Goal: Transaction & Acquisition: Purchase product/service

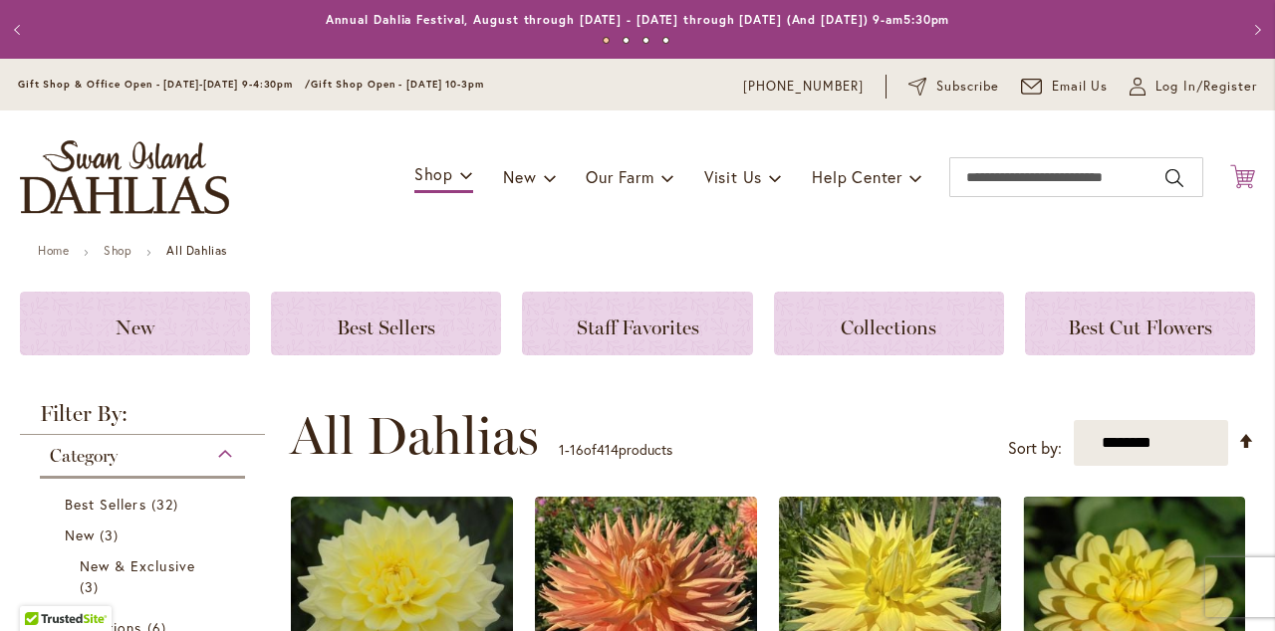
click at [1246, 171] on icon "Cart .cls-1 { fill: #231f20; }" at bounding box center [1242, 176] width 25 height 25
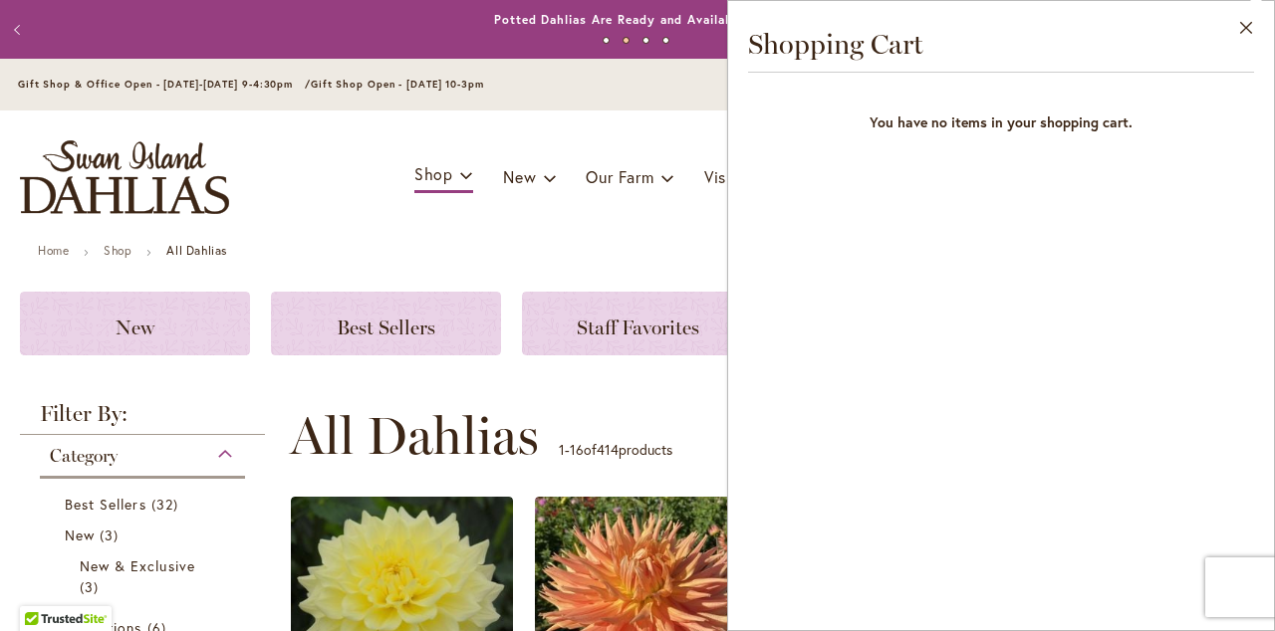
click at [1246, 172] on div "Close Shopping Cart You have no items in your shopping cart." at bounding box center [1001, 315] width 548 height 631
click at [1245, 23] on button "Close" at bounding box center [1246, 32] width 55 height 63
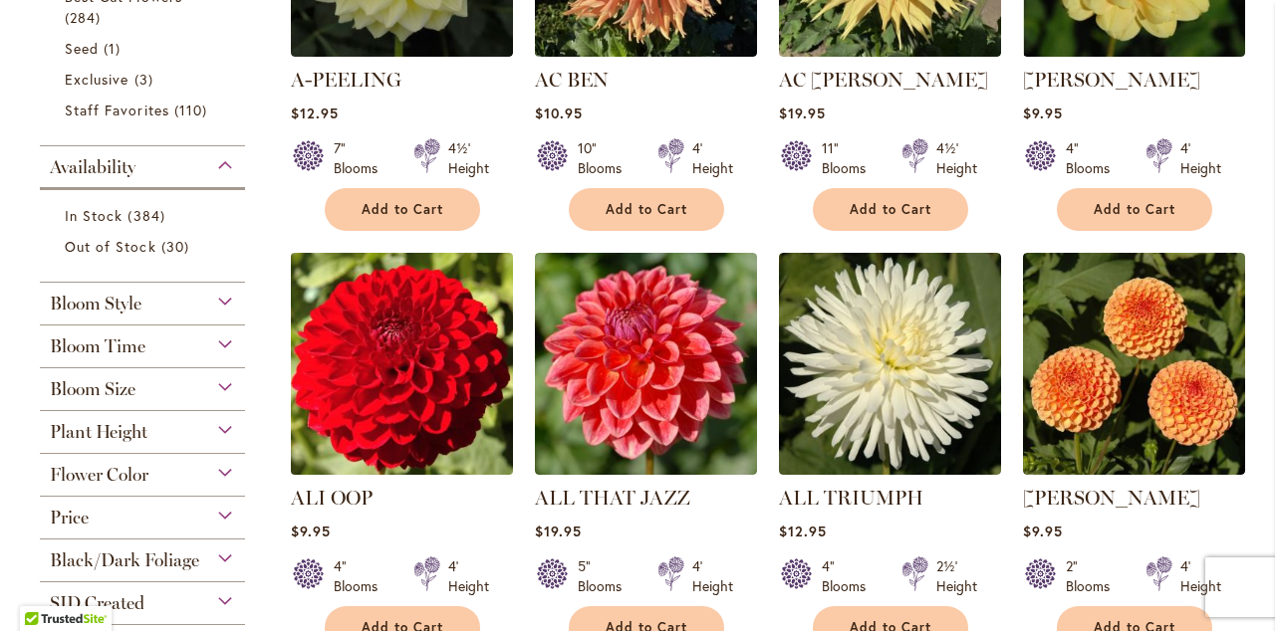
scroll to position [705, 0]
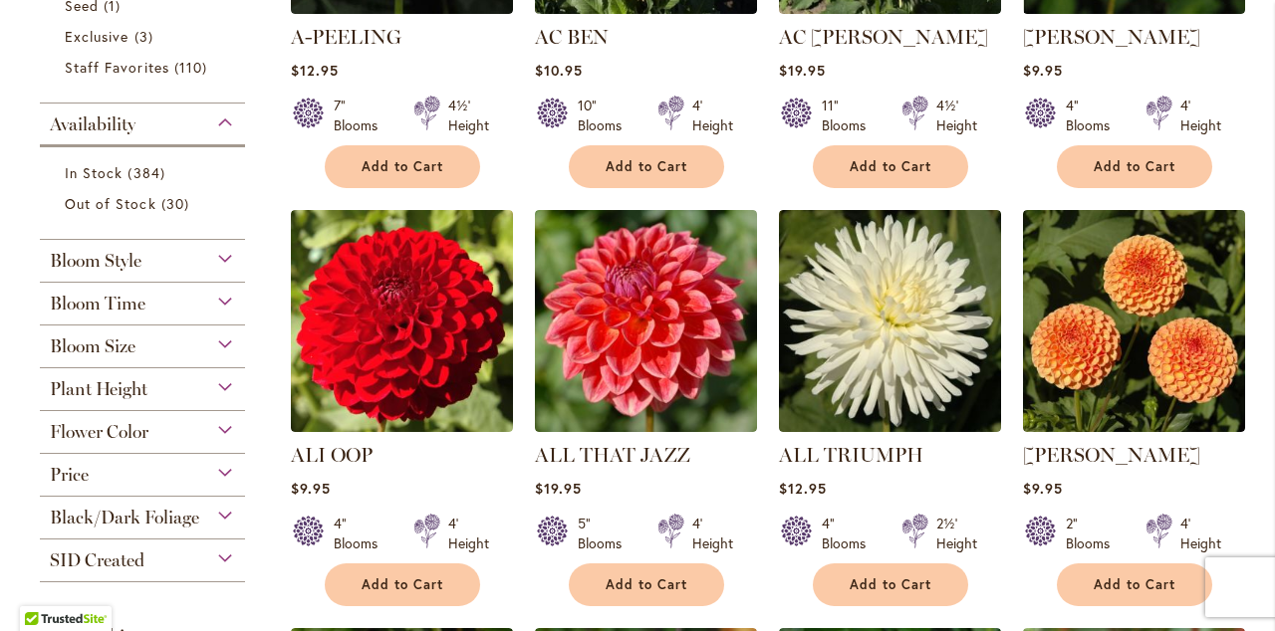
click at [127, 429] on span "Flower Color" at bounding box center [99, 432] width 99 height 22
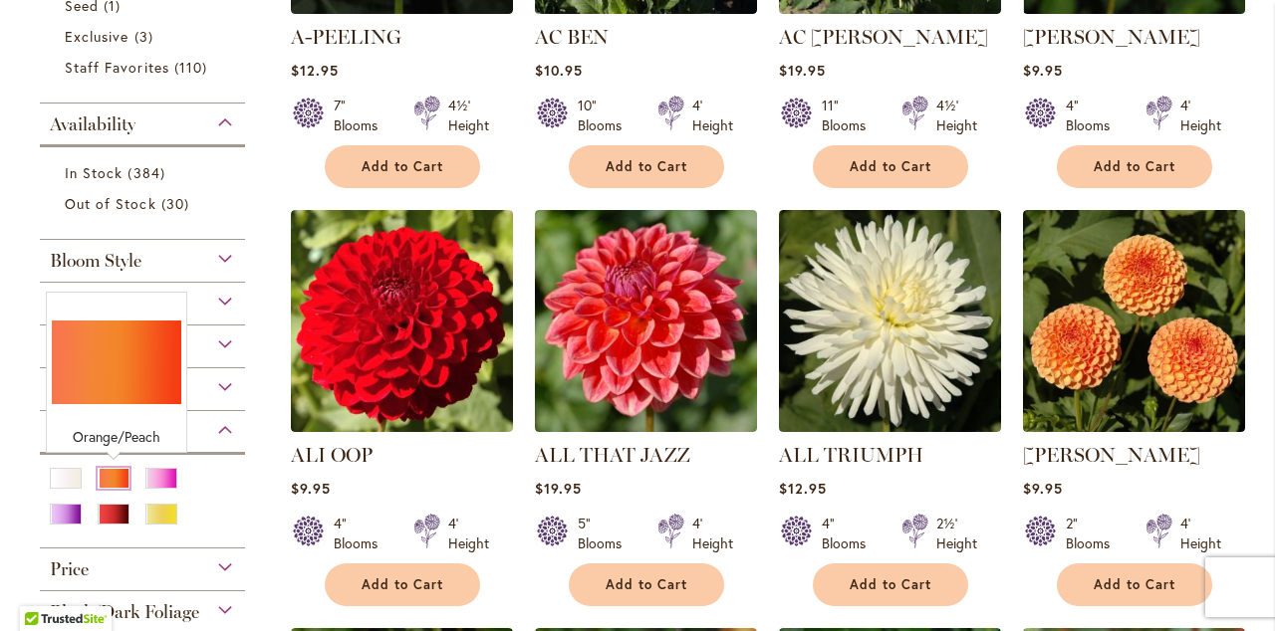
click at [115, 470] on div "Orange/Peach" at bounding box center [114, 478] width 32 height 21
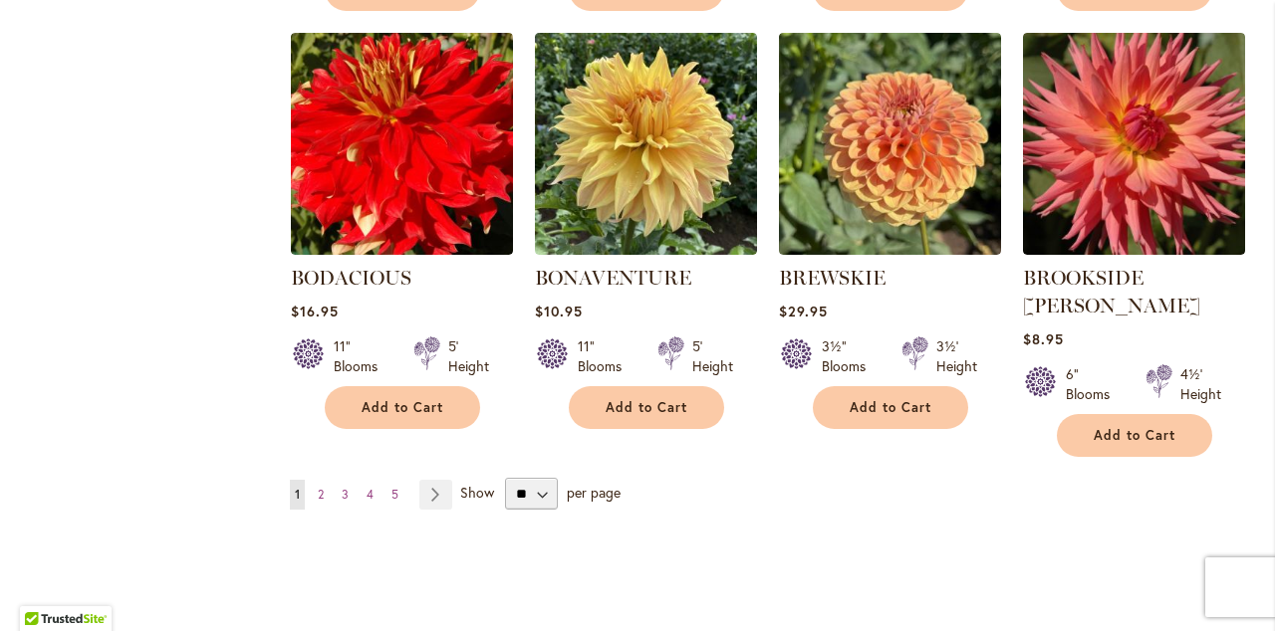
scroll to position [1744, 0]
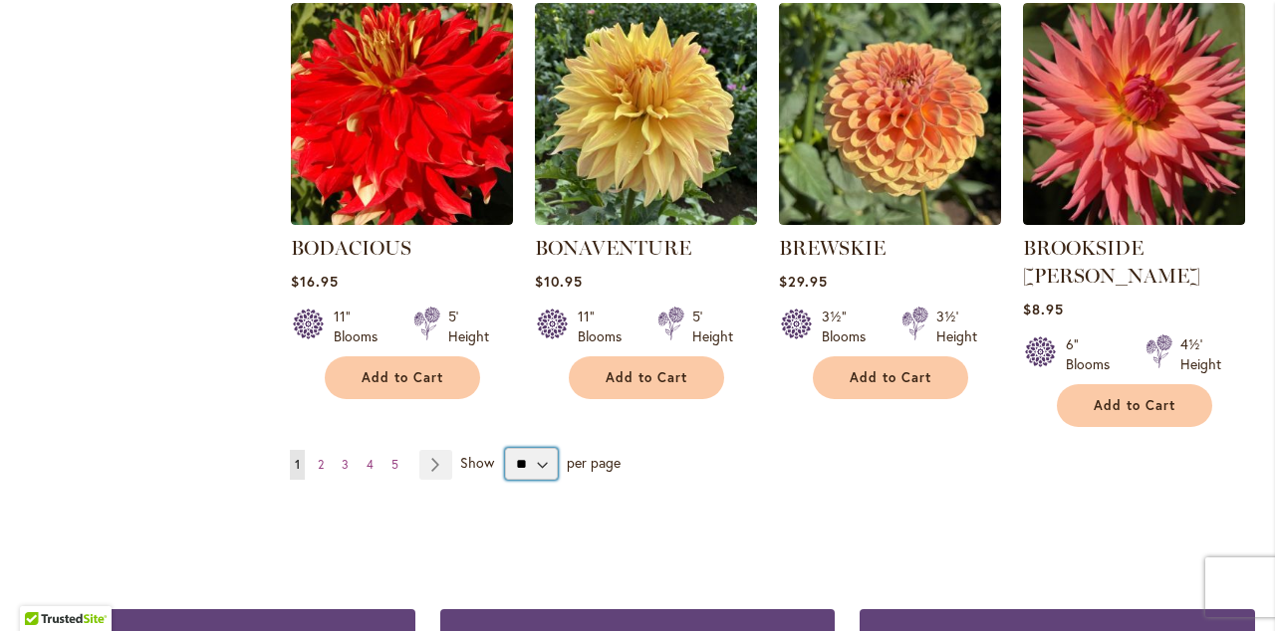
select select "**"
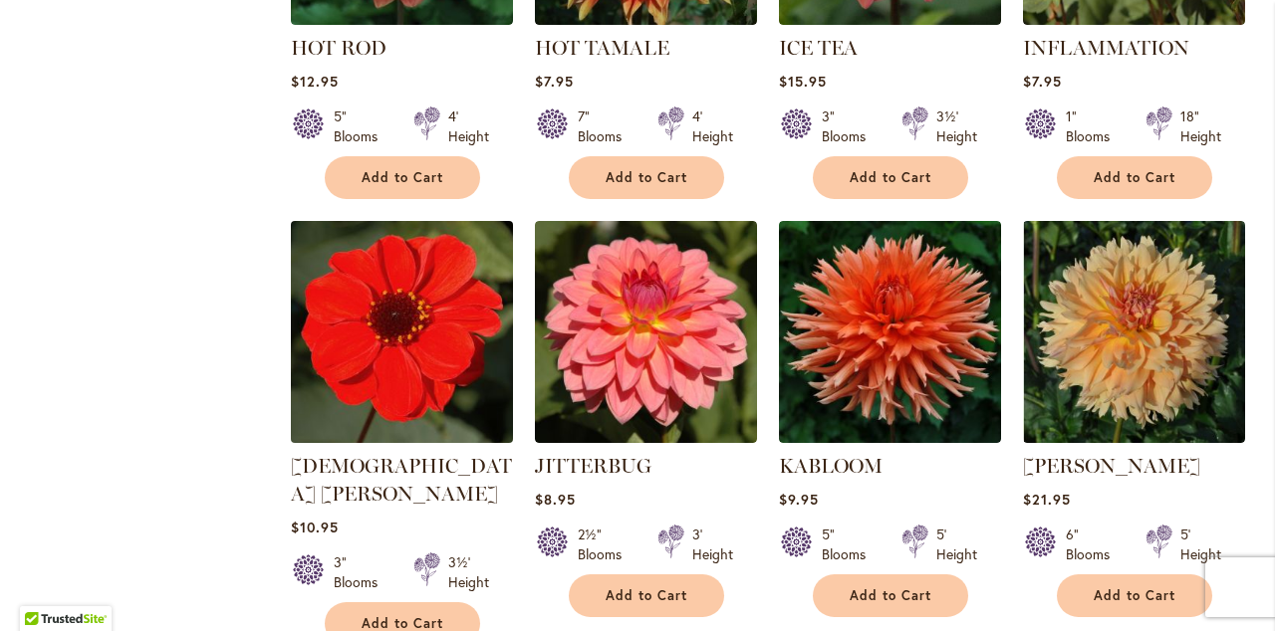
scroll to position [6743, 0]
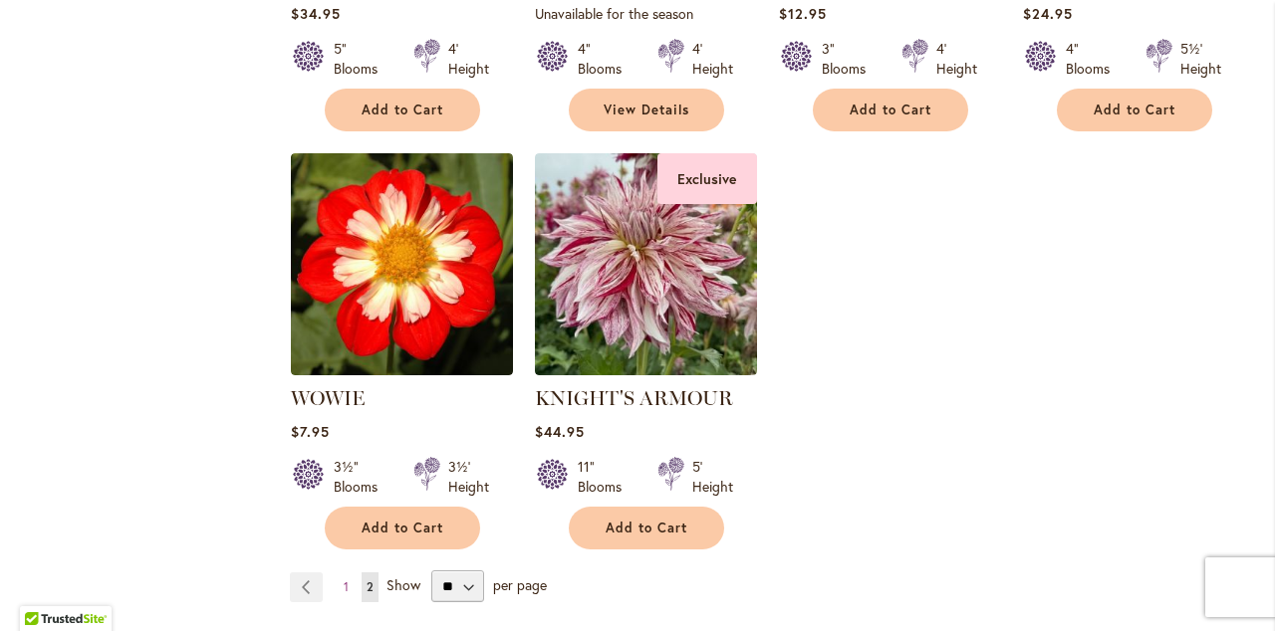
scroll to position [5471, 0]
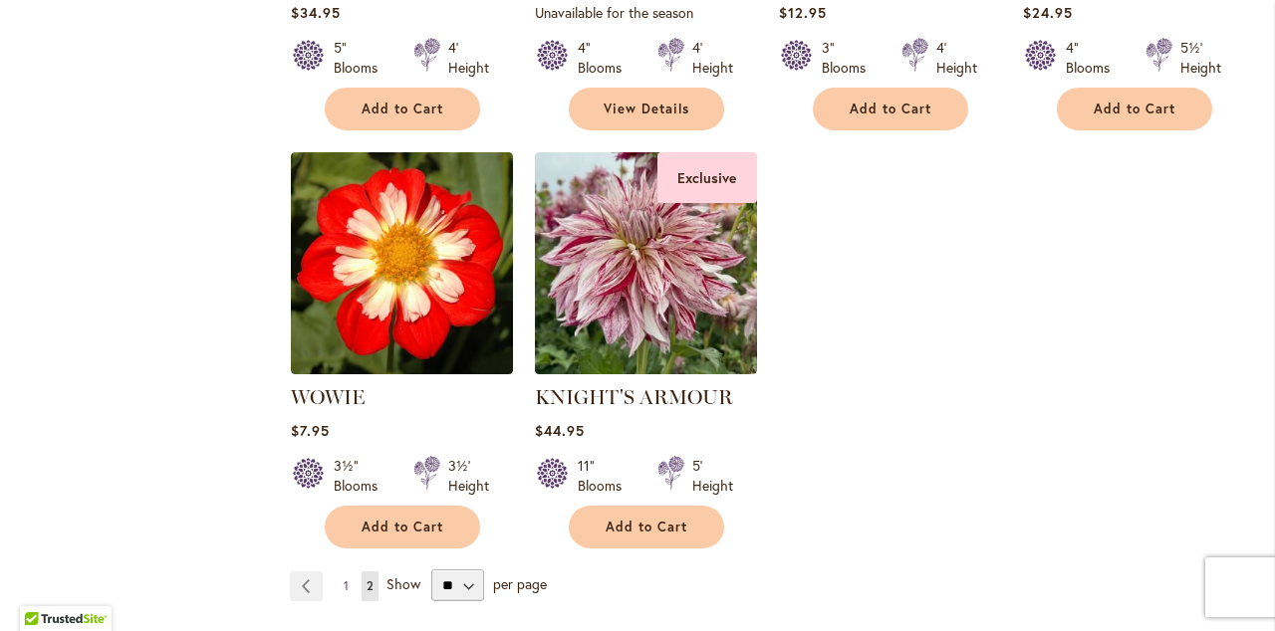
click at [342, 572] on link "Page 1" at bounding box center [346, 587] width 15 height 30
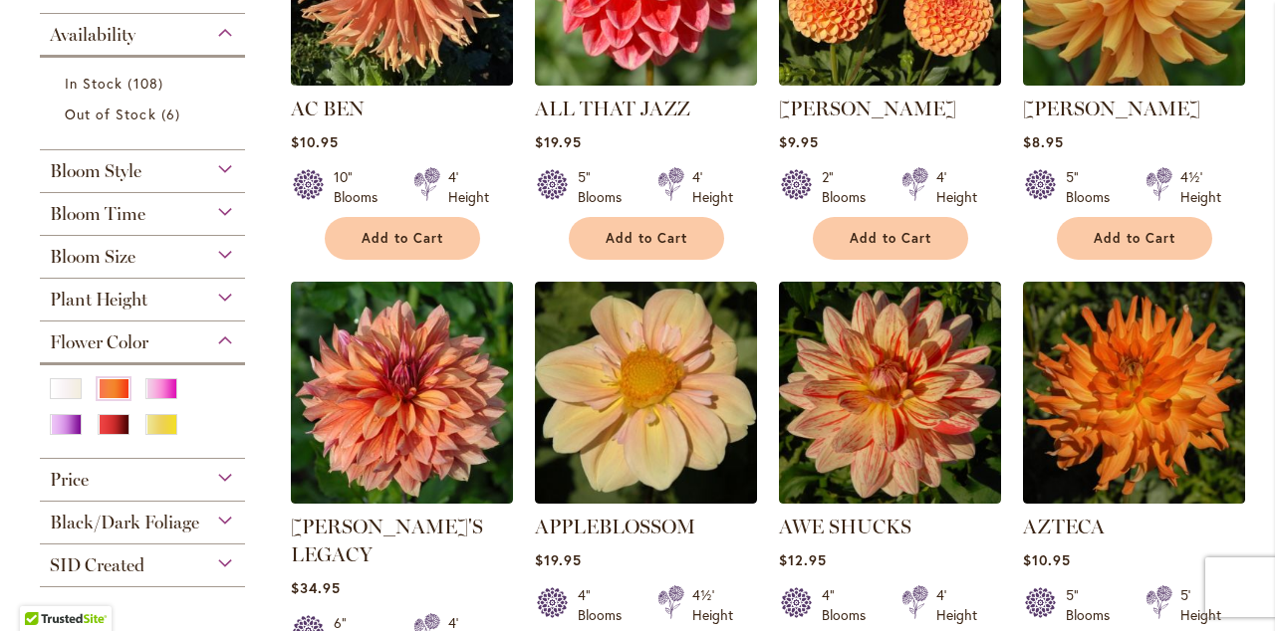
scroll to position [604, 0]
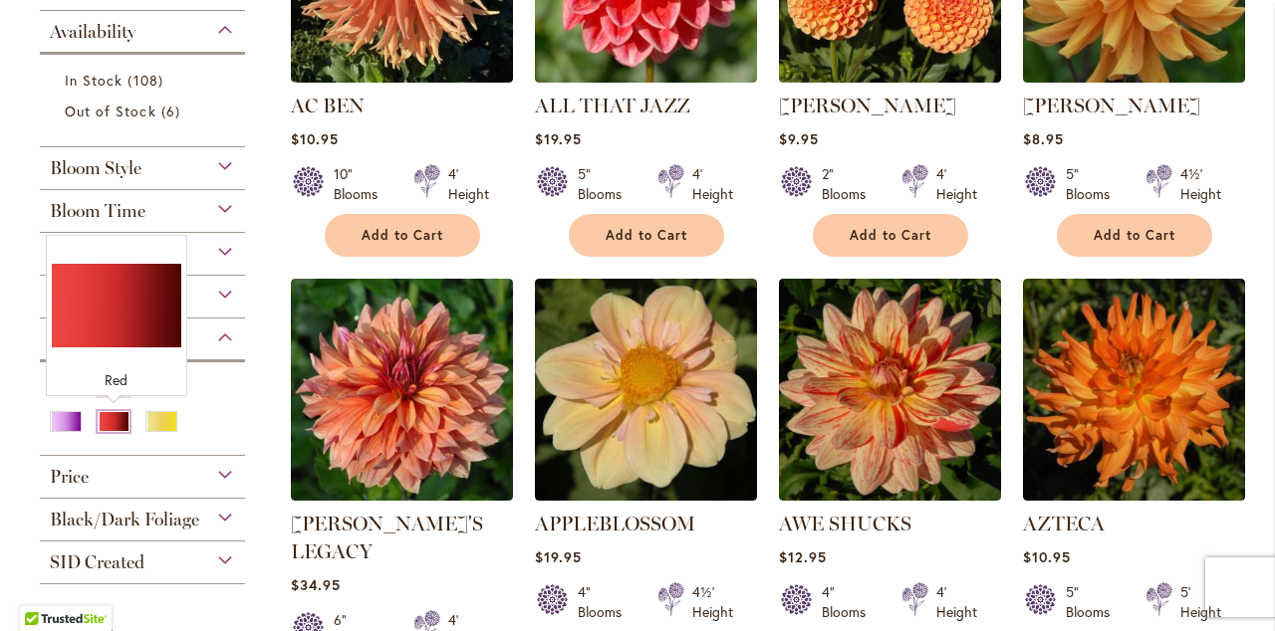
click at [111, 419] on div "Red" at bounding box center [114, 421] width 32 height 21
